Goal: Transaction & Acquisition: Purchase product/service

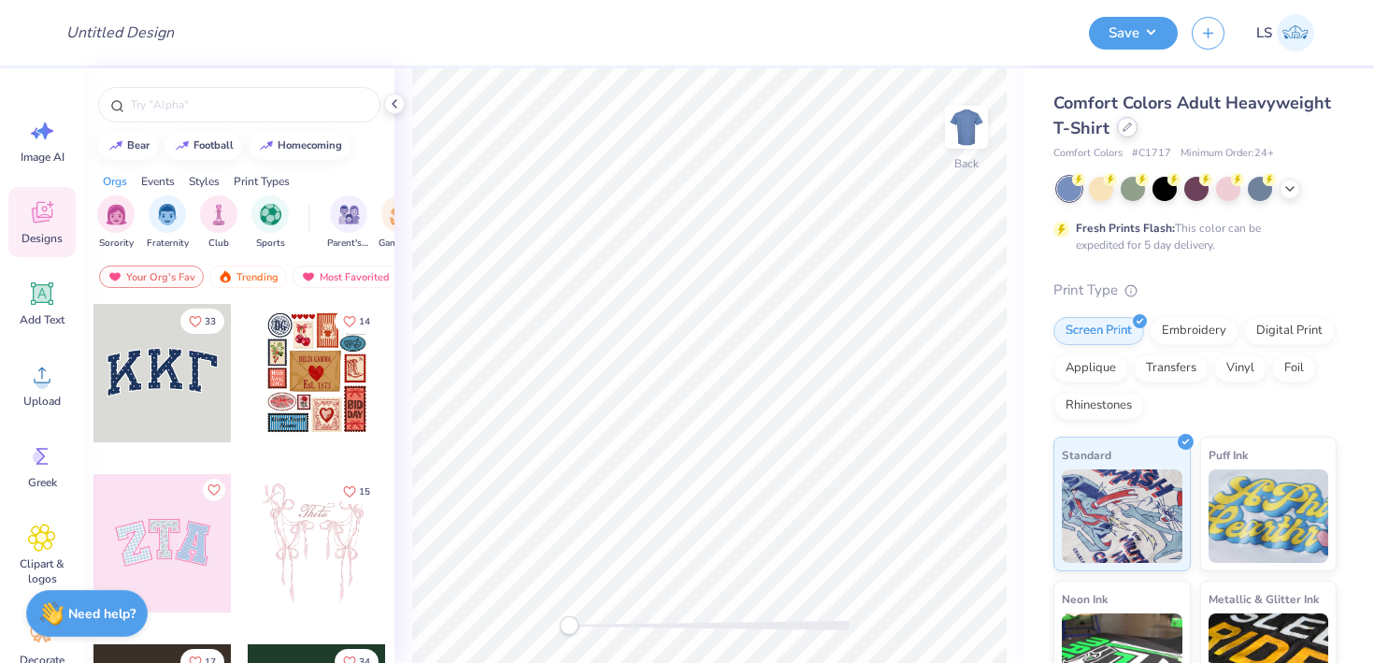
click at [1132, 131] on div at bounding box center [1127, 127] width 21 height 21
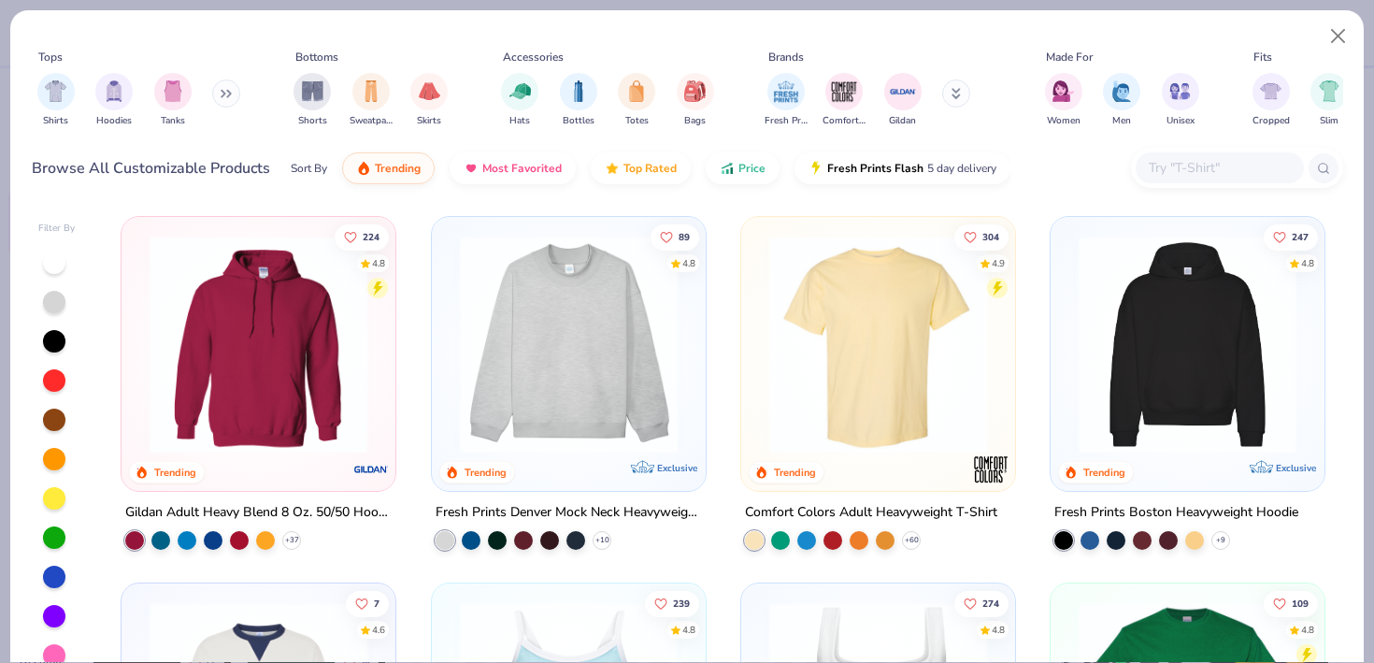
click at [1208, 159] on input "text" at bounding box center [1219, 167] width 144 height 21
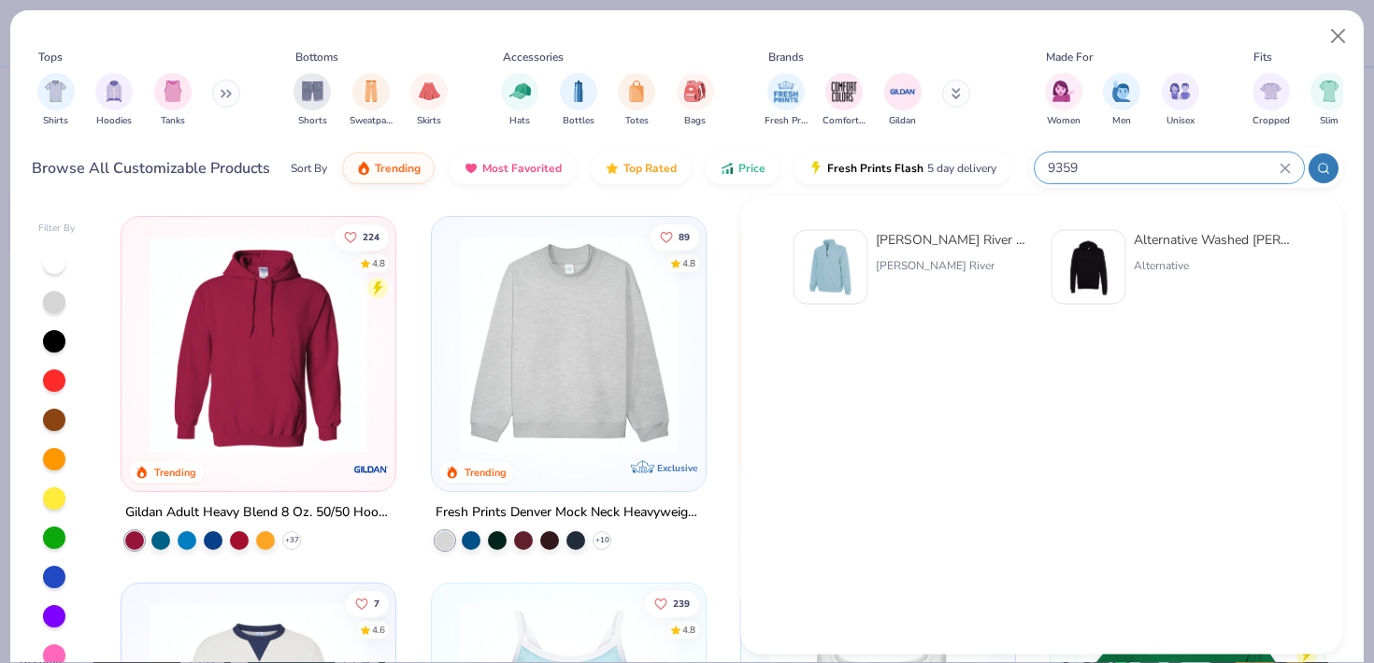
type input "9359"
click at [940, 247] on div "[PERSON_NAME] River Adult Crosswind Quarter Zip Sweatshirt" at bounding box center [954, 240] width 157 height 20
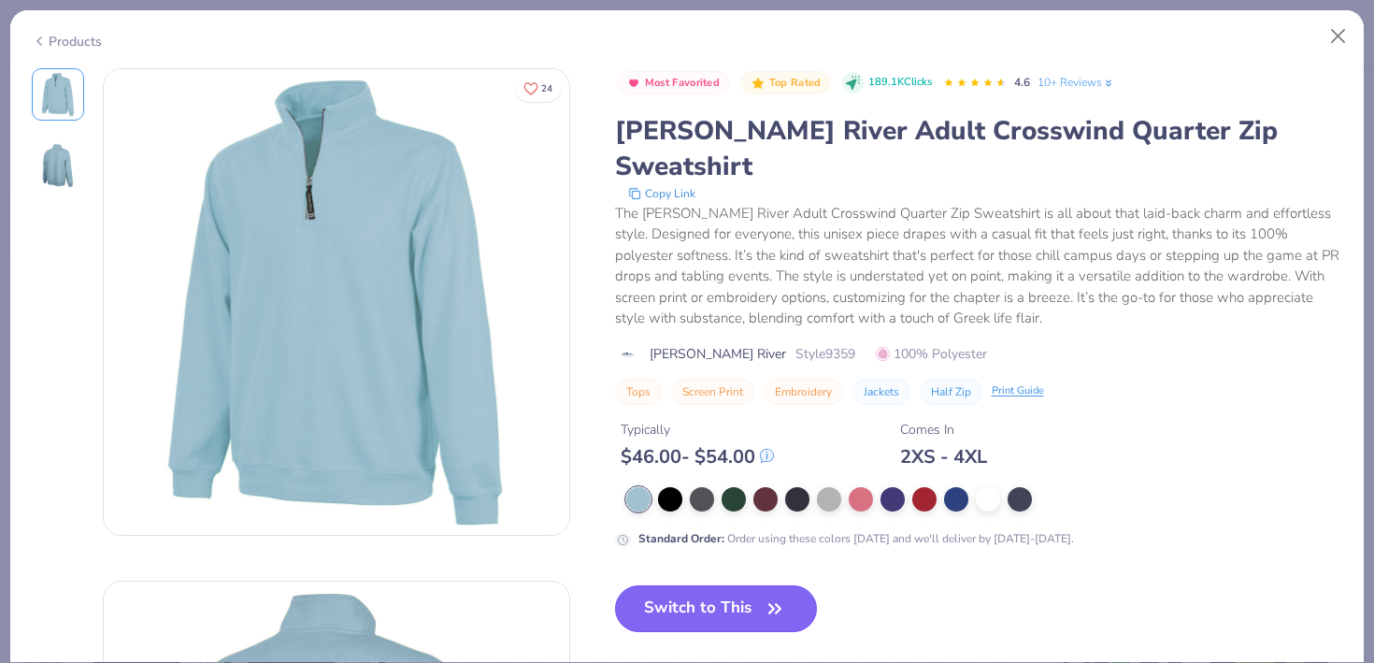
click at [728, 585] on button "Switch to This" at bounding box center [716, 608] width 203 height 47
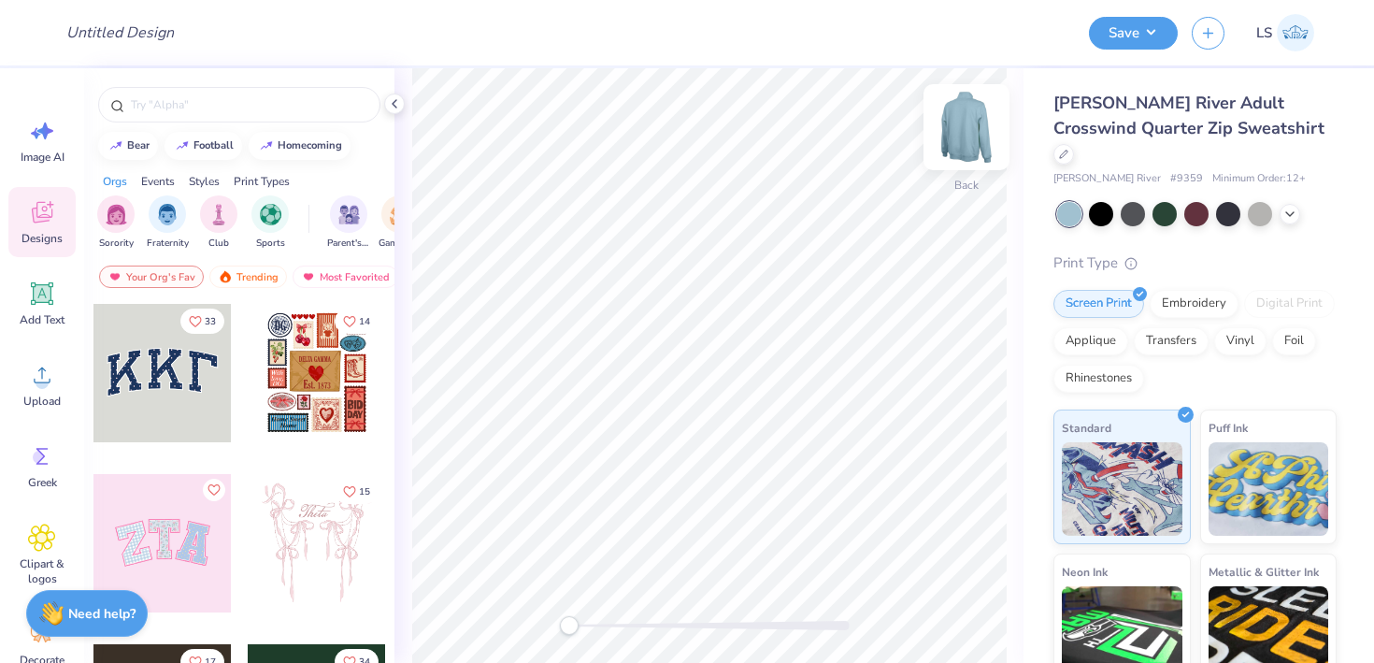
click at [963, 143] on img at bounding box center [966, 127] width 75 height 75
click at [963, 143] on img at bounding box center [966, 126] width 37 height 37
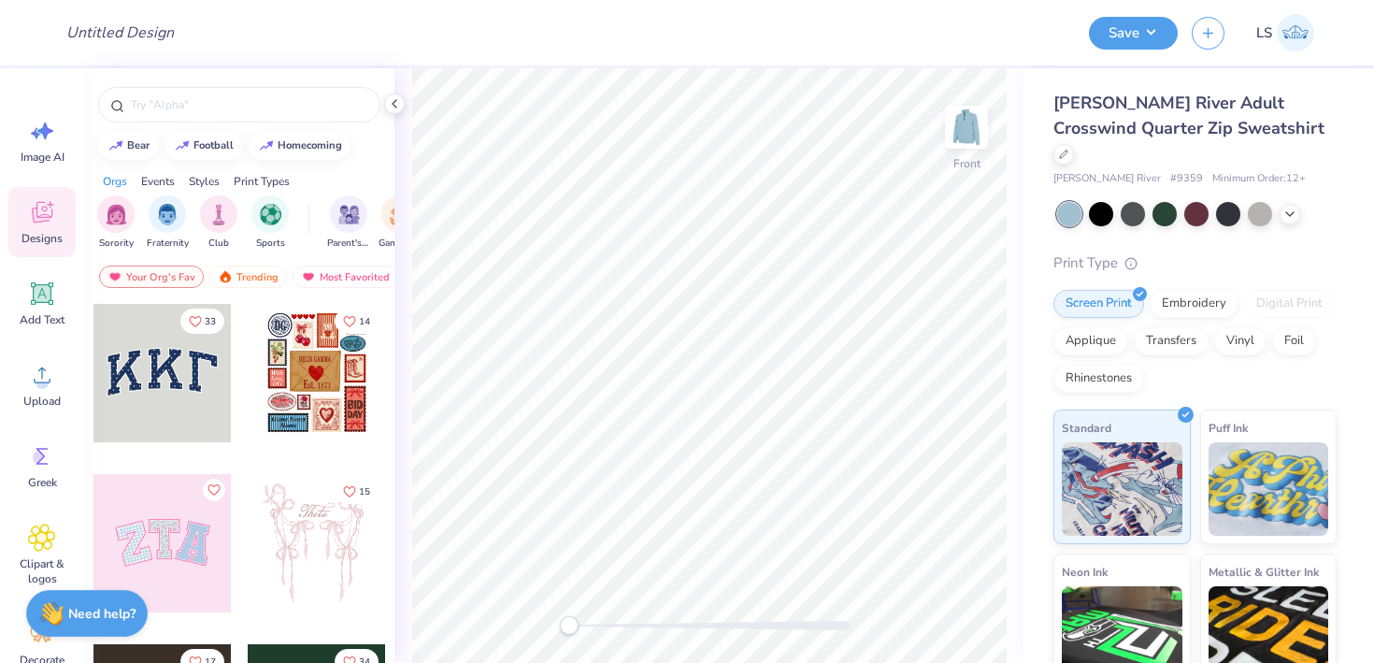
click at [963, 143] on img at bounding box center [966, 126] width 37 height 37
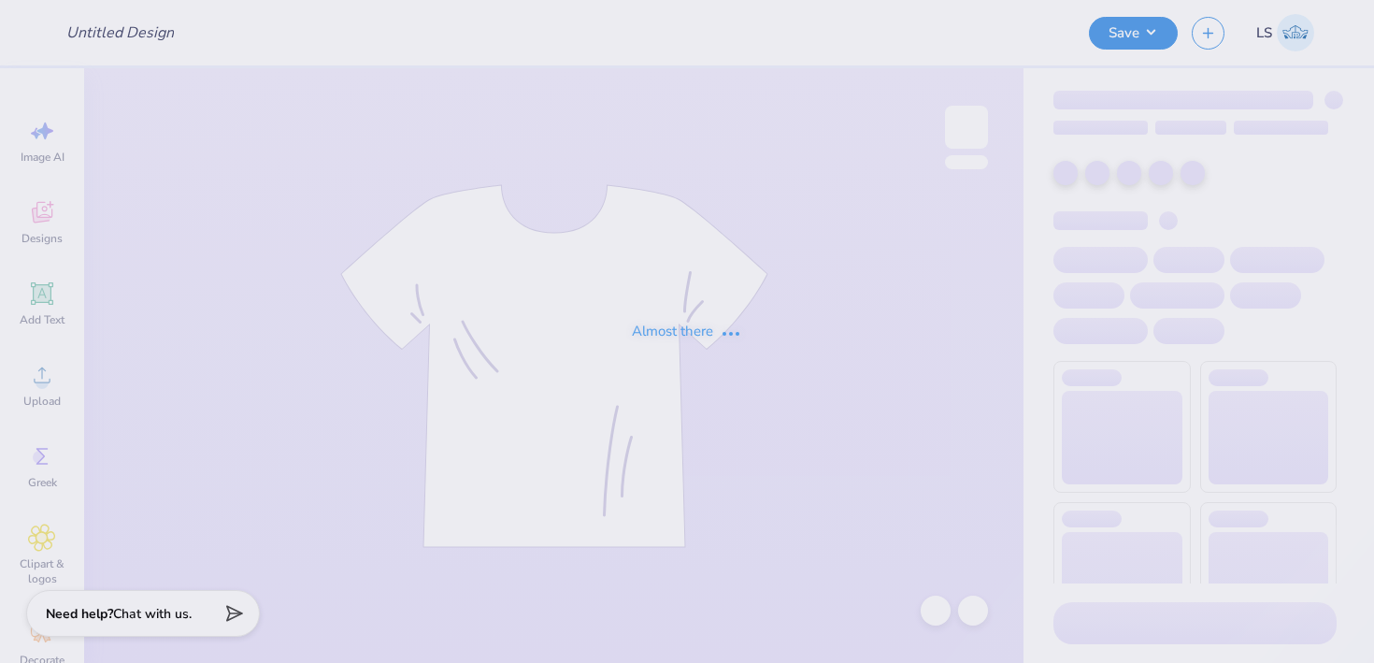
type input "St. Mary's Quarter Zip"
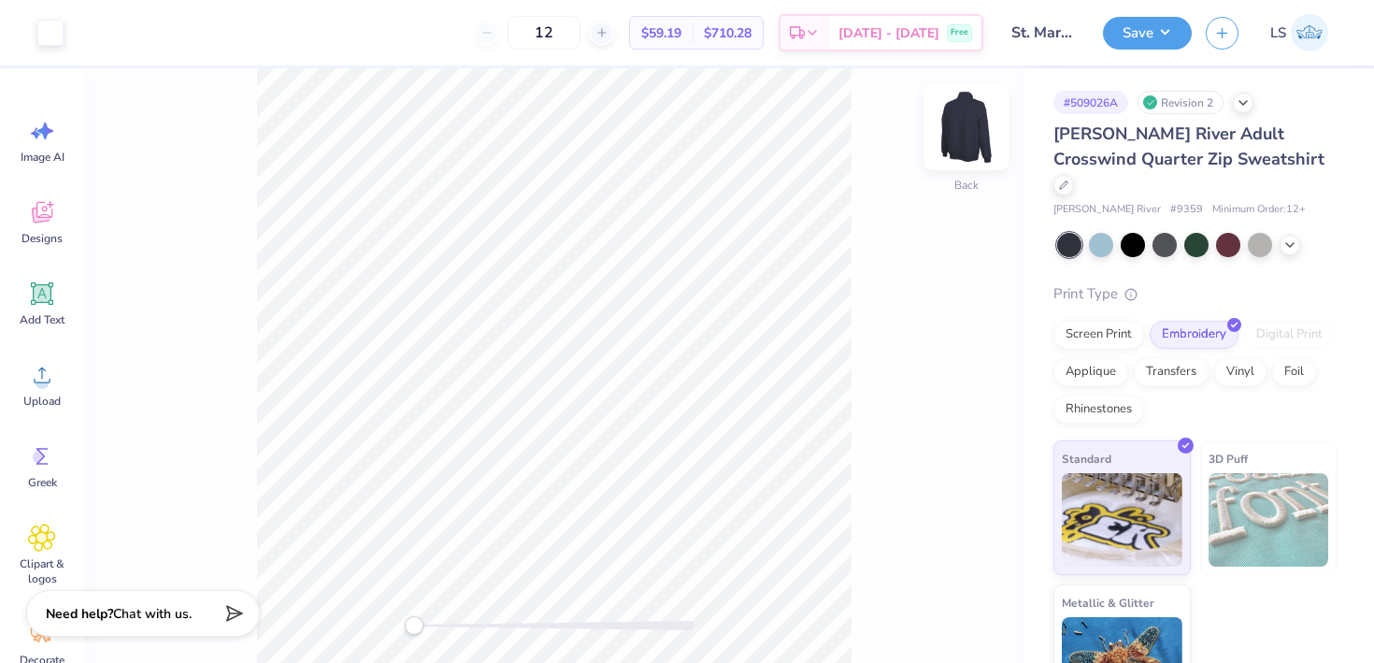
click at [978, 130] on img at bounding box center [966, 127] width 75 height 75
click at [959, 133] on img at bounding box center [966, 127] width 75 height 75
click at [950, 133] on img at bounding box center [966, 127] width 75 height 75
click at [950, 133] on img at bounding box center [966, 126] width 37 height 37
click at [1291, 236] on icon at bounding box center [1289, 243] width 15 height 15
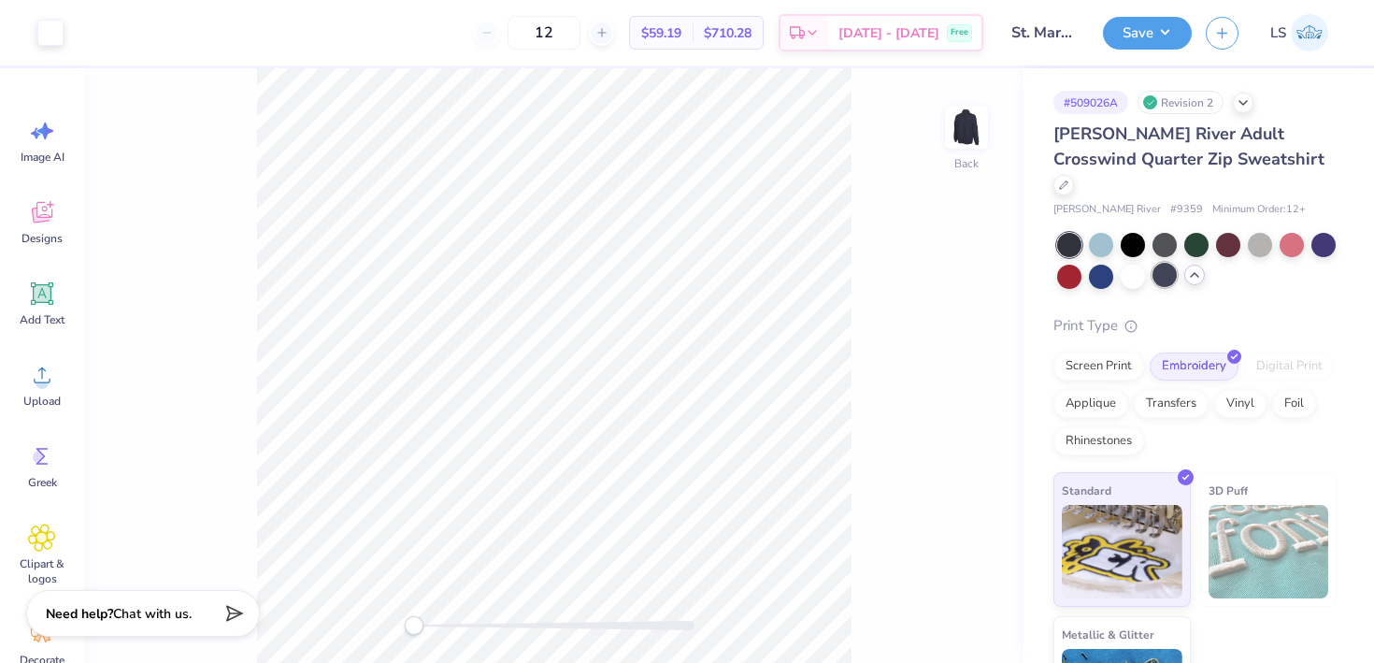
click at [1159, 263] on div at bounding box center [1164, 275] width 24 height 24
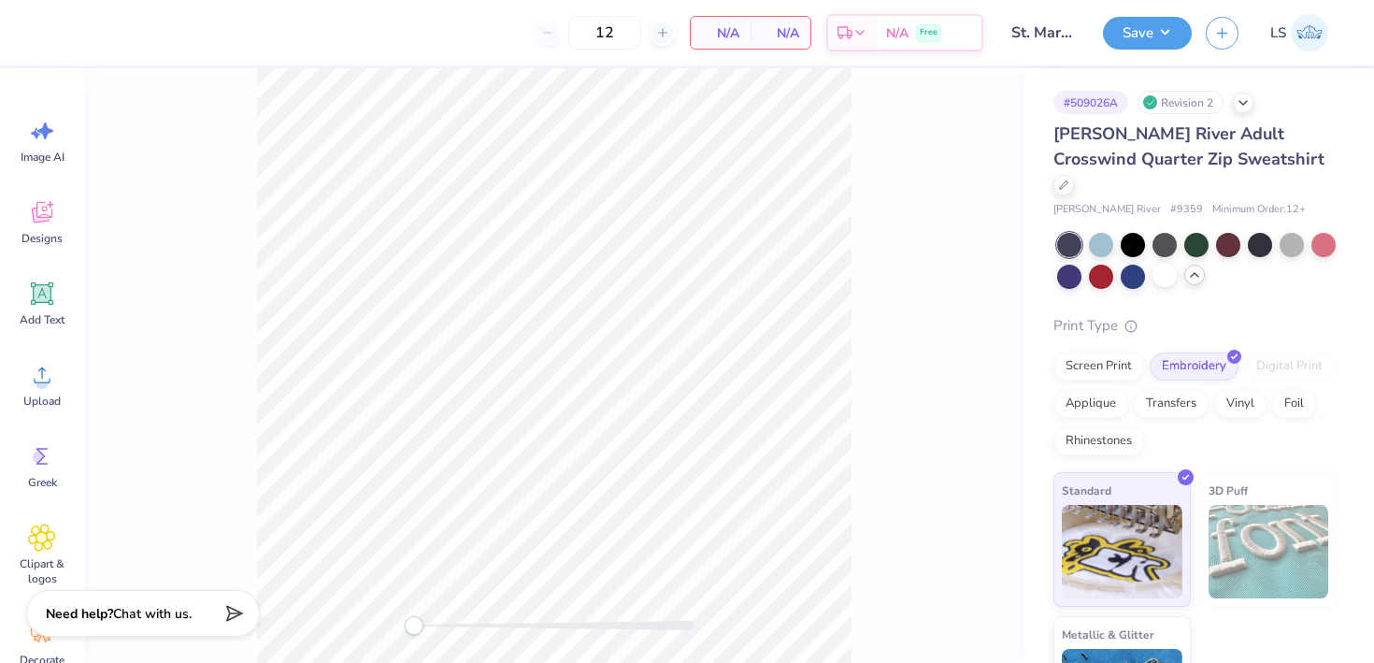
click at [982, 119] on div at bounding box center [553, 365] width 939 height 594
click at [976, 107] on div at bounding box center [553, 365] width 939 height 594
click at [977, 102] on div at bounding box center [553, 365] width 939 height 594
click at [989, 118] on div at bounding box center [553, 365] width 939 height 594
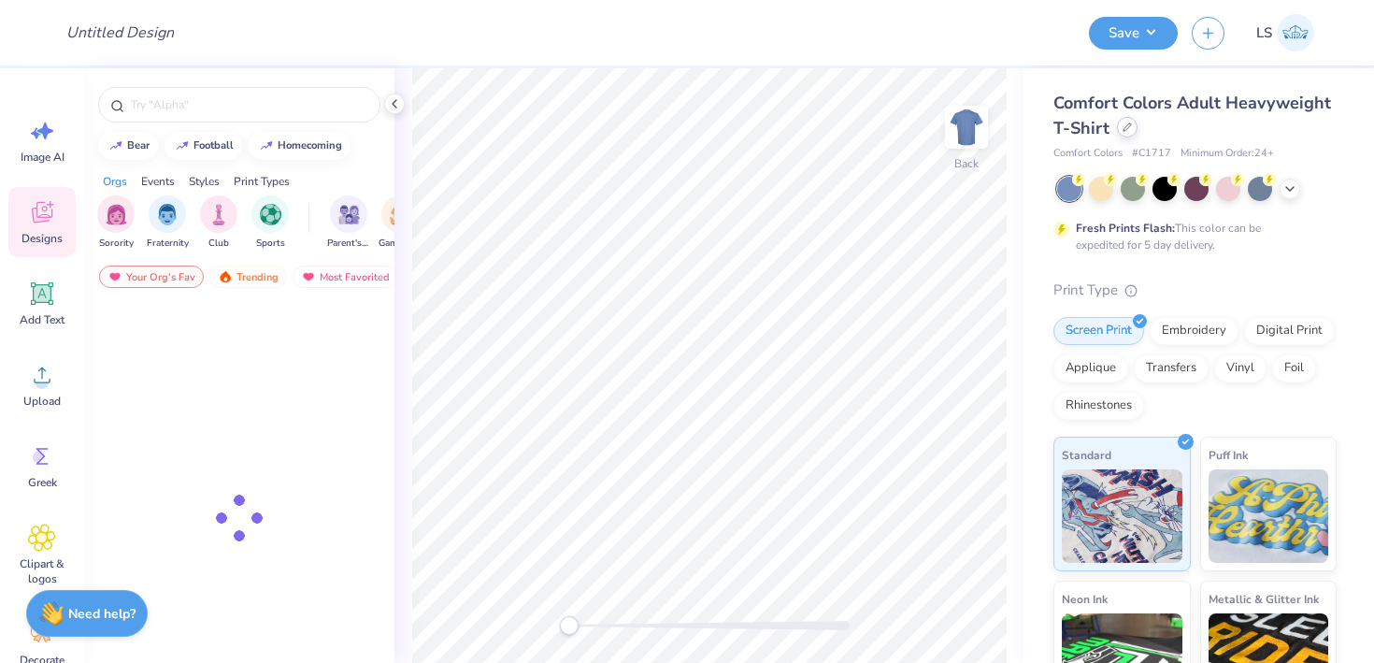
click at [1128, 125] on icon at bounding box center [1126, 126] width 9 height 9
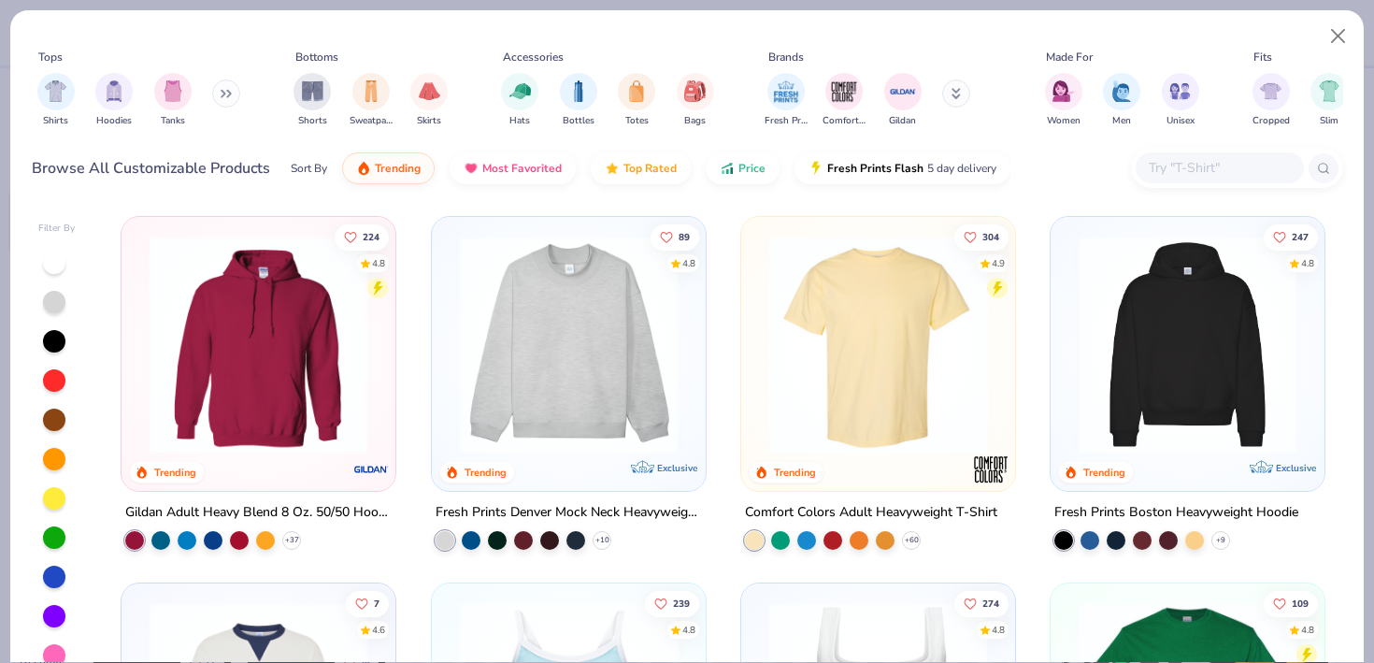
click at [1222, 166] on input "text" at bounding box center [1219, 167] width 144 height 21
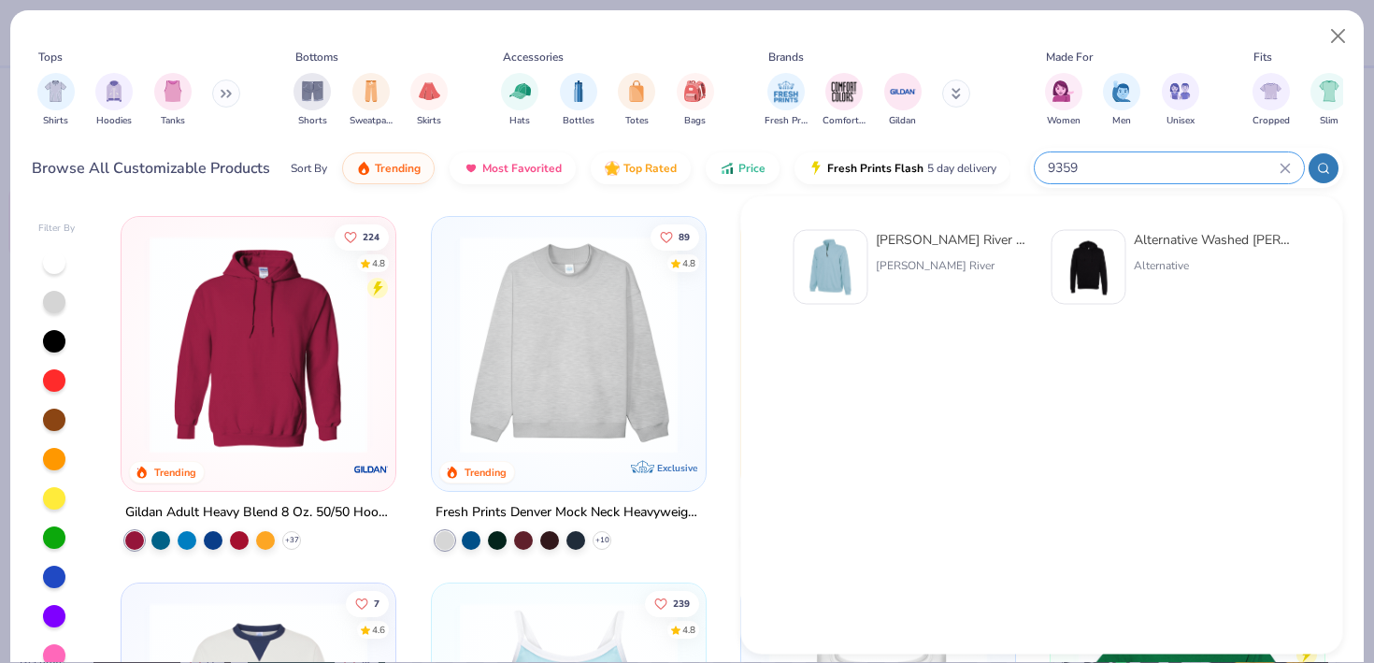
type input "9359"
click at [931, 238] on div "[PERSON_NAME] River Adult Crosswind Quarter Zip Sweatshirt" at bounding box center [954, 240] width 157 height 20
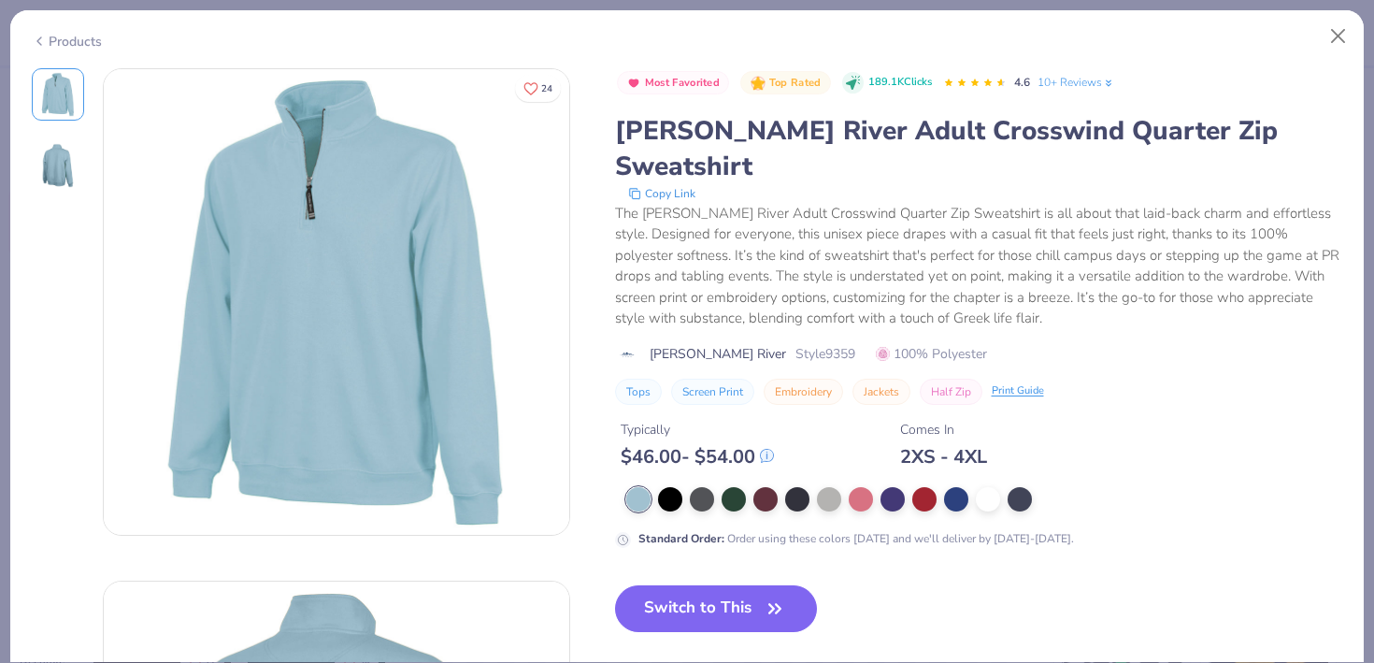
click at [745, 585] on button "Switch to This" at bounding box center [716, 608] width 203 height 47
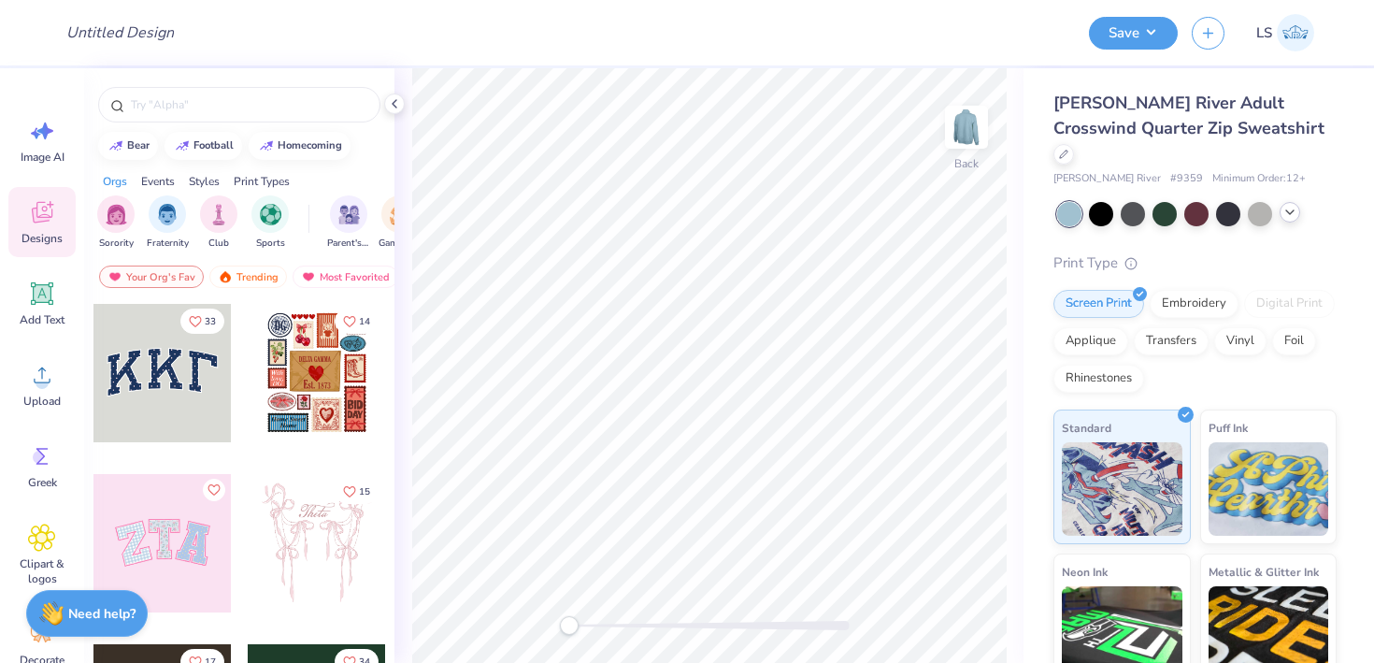
click at [1281, 202] on div at bounding box center [1289, 212] width 21 height 21
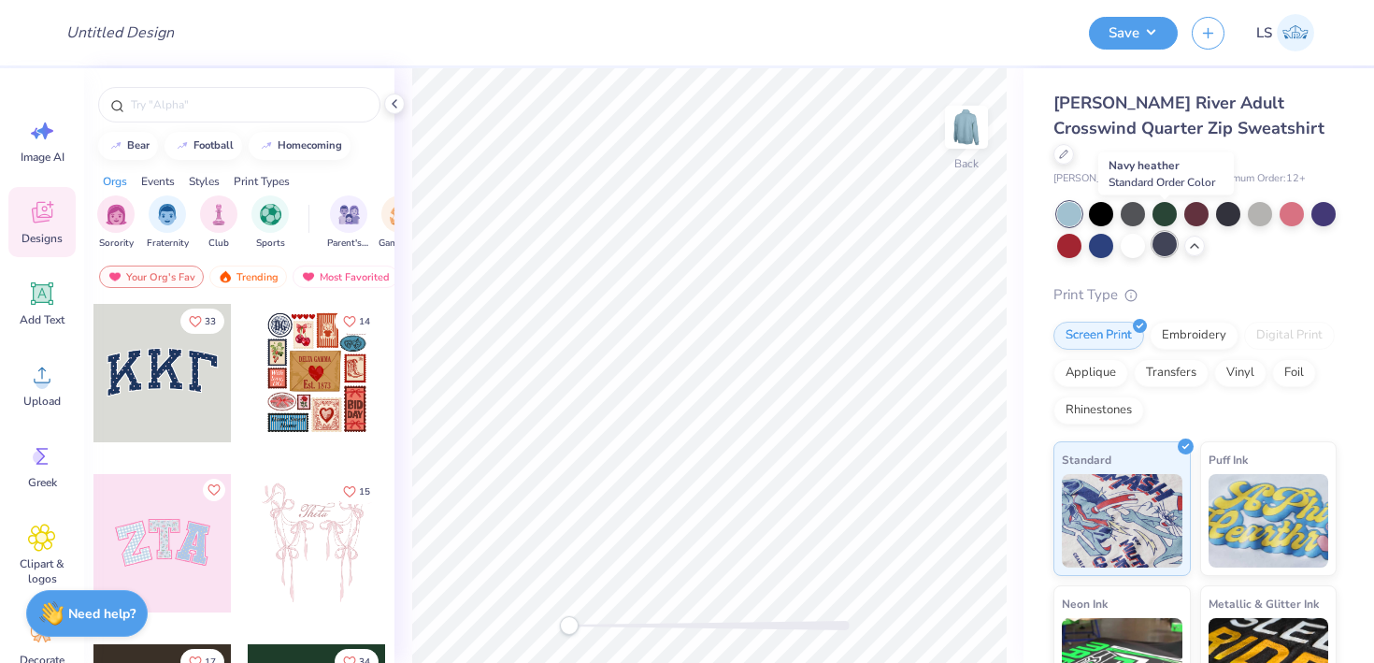
click at [1162, 232] on div at bounding box center [1164, 244] width 24 height 24
